Goal: Find specific page/section: Find specific page/section

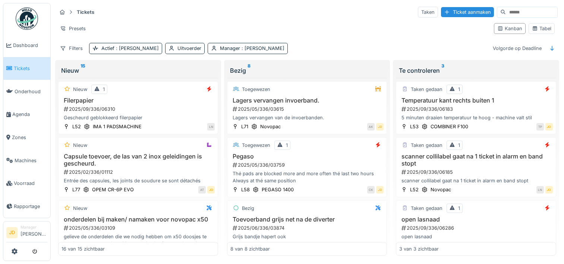
scroll to position [6, 0]
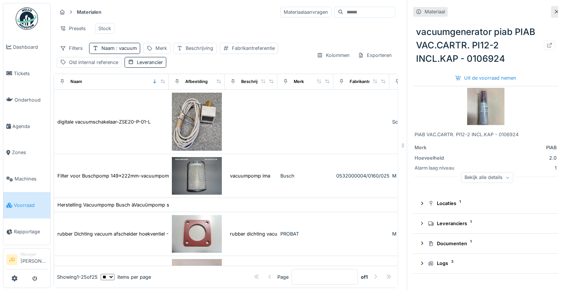
scroll to position [791, 168]
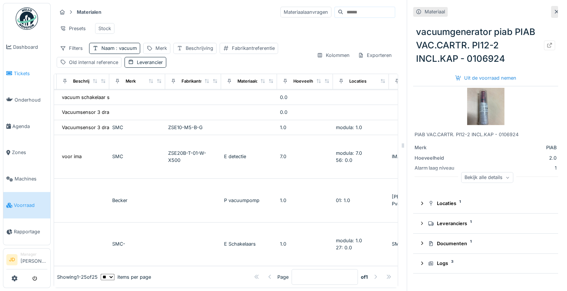
click at [19, 70] on span "Tickets" at bounding box center [31, 73] width 34 height 7
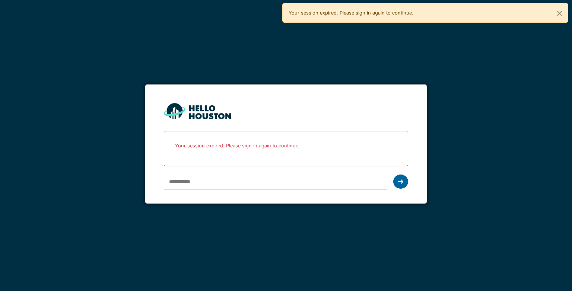
type input "**********"
click at [400, 179] on icon at bounding box center [400, 182] width 5 height 6
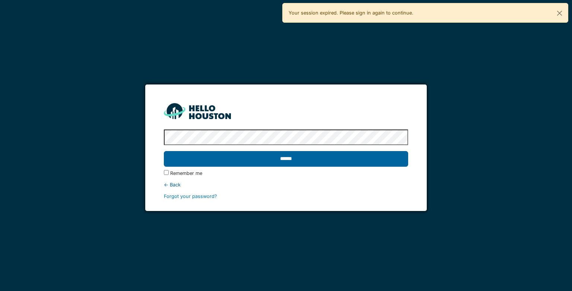
click at [359, 160] on input "******" at bounding box center [286, 159] width 244 height 16
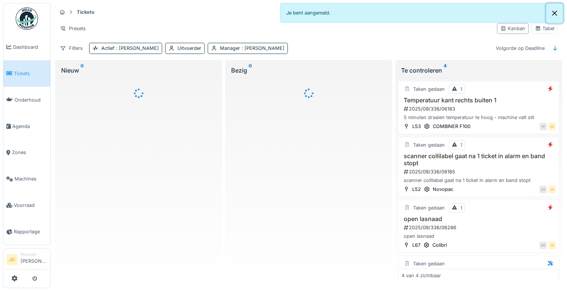
click at [555, 11] on button "Close" at bounding box center [554, 13] width 17 height 20
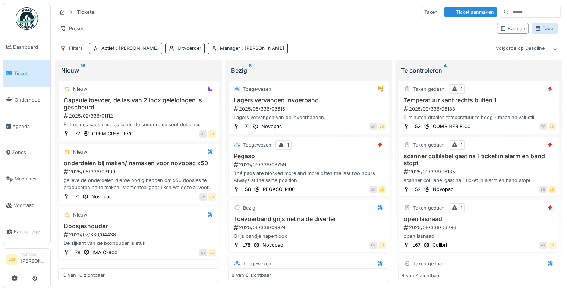
click at [540, 28] on div "Tabel" at bounding box center [544, 28] width 19 height 7
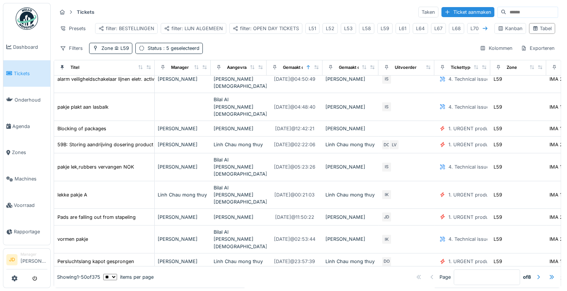
click at [482, 28] on icon at bounding box center [485, 28] width 6 height 5
click at [438, 31] on div "L80" at bounding box center [442, 28] width 9 height 7
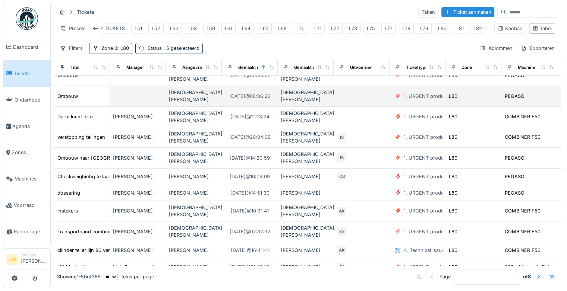
click at [98, 92] on div "Ombouw" at bounding box center [82, 96] width 50 height 8
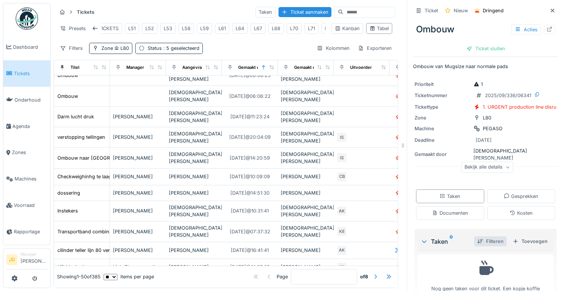
scroll to position [24, 0]
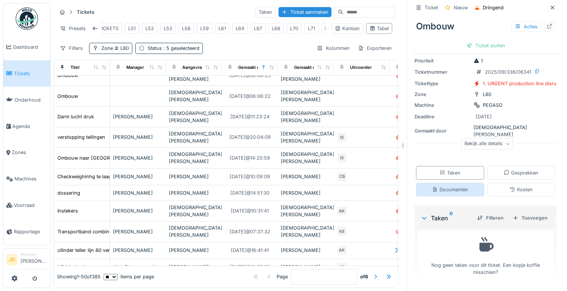
click at [440, 193] on div "Documenten" at bounding box center [450, 189] width 36 height 7
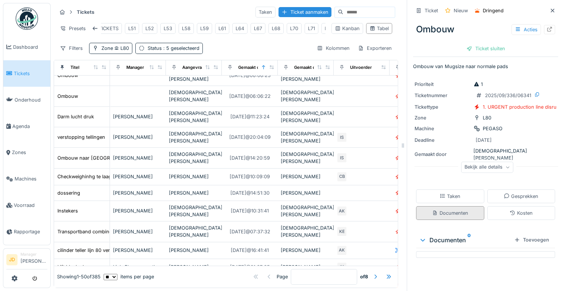
scroll to position [0, 0]
click at [439, 193] on div "Taken" at bounding box center [449, 196] width 21 height 7
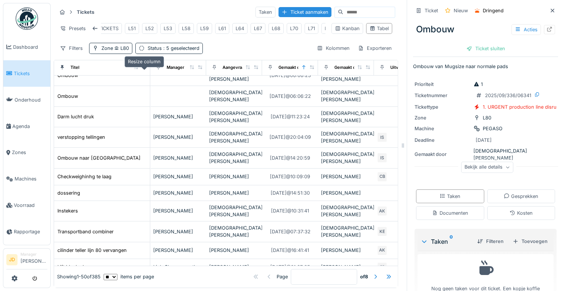
drag, startPoint x: 104, startPoint y: 73, endPoint x: 144, endPoint y: 72, distance: 40.3
click at [144, 69] on icon at bounding box center [144, 67] width 5 height 4
